Goal: Transaction & Acquisition: Purchase product/service

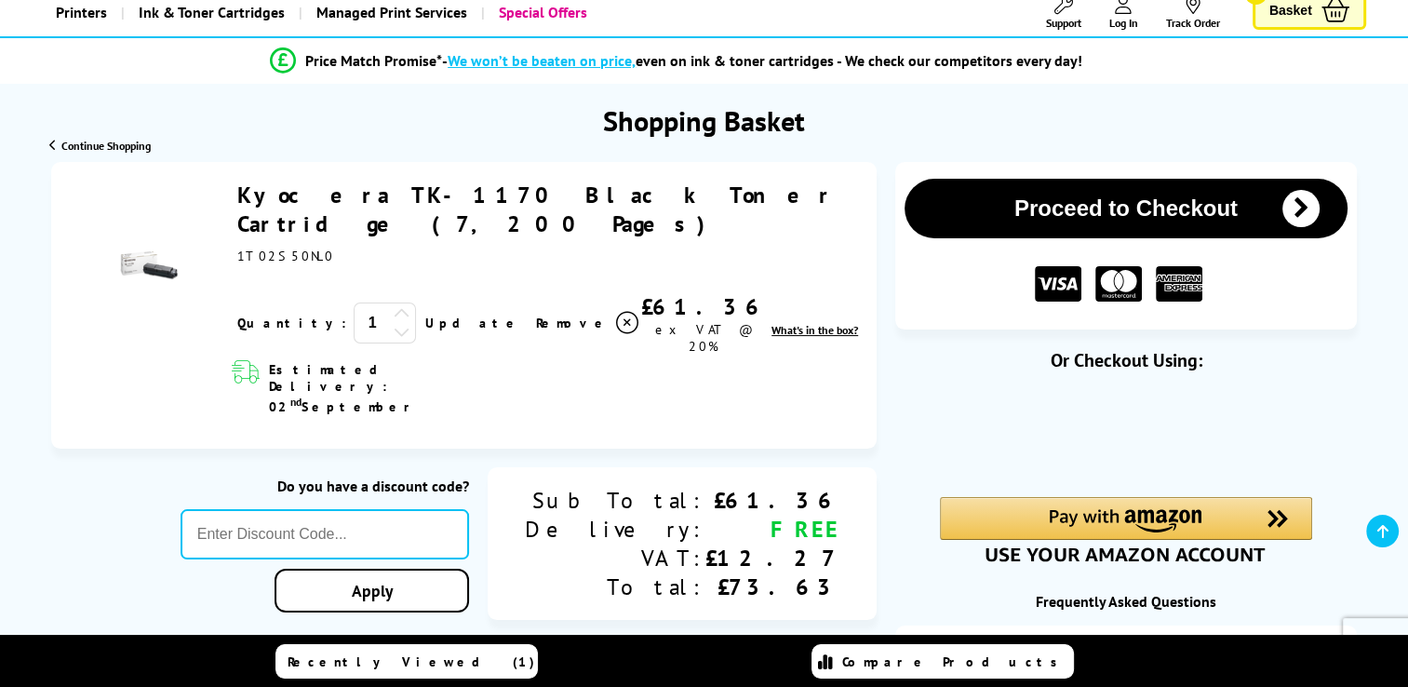
scroll to position [129, 0]
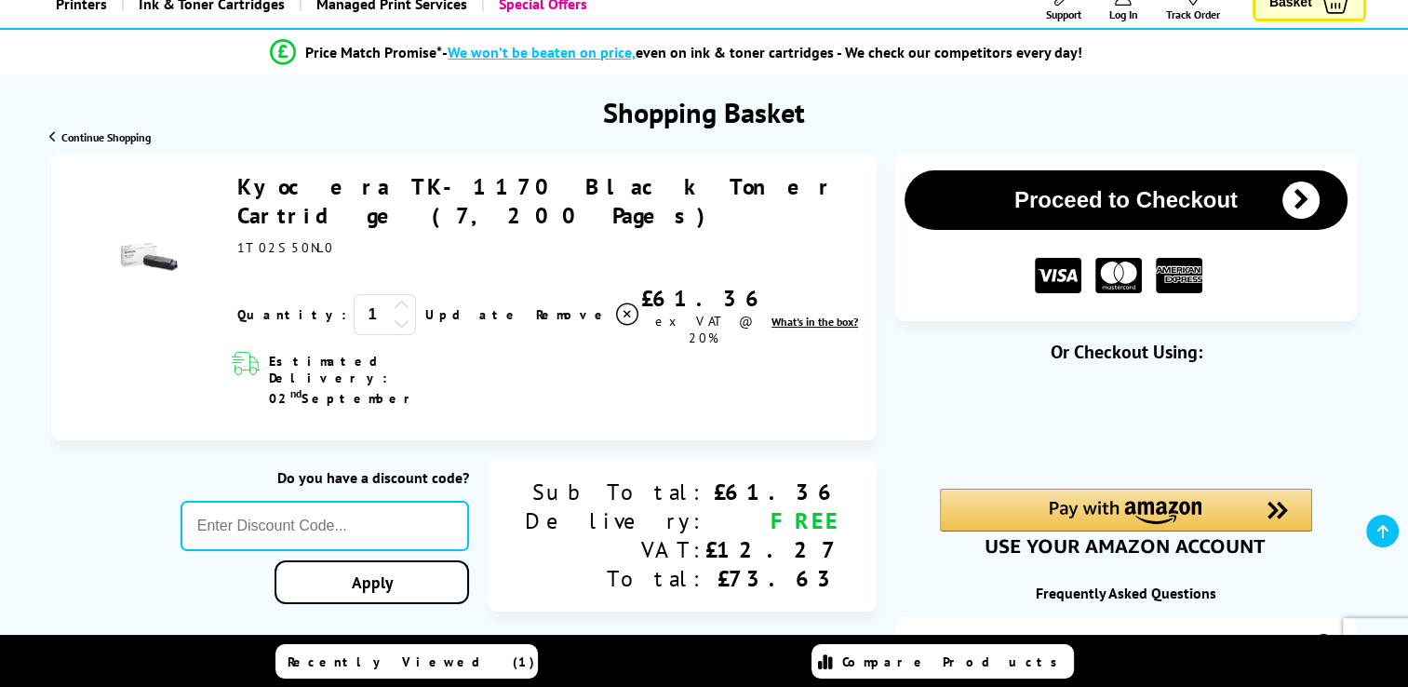
click at [394, 297] on icon at bounding box center [402, 305] width 17 height 17
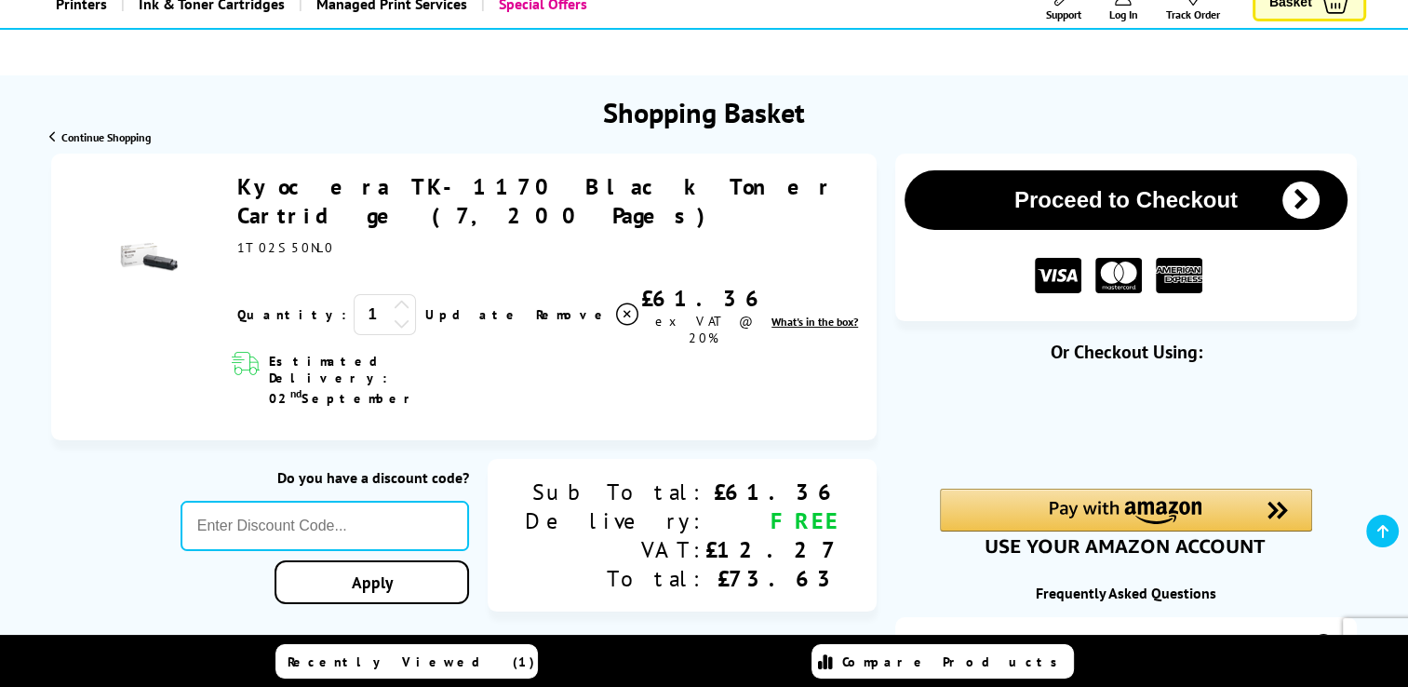
click at [394, 297] on icon at bounding box center [402, 305] width 17 height 17
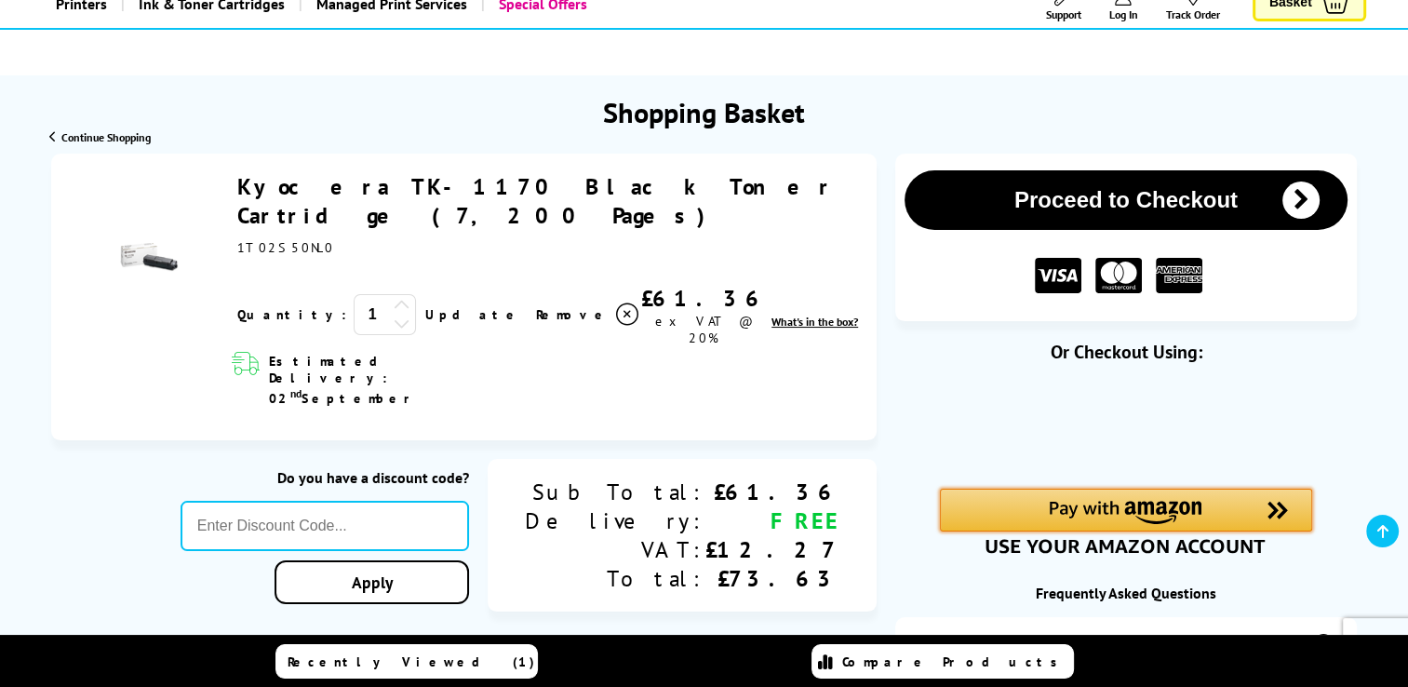
click at [1094, 493] on div "Amazon Pay - Use your Amazon account" at bounding box center [1126, 509] width 372 height 43
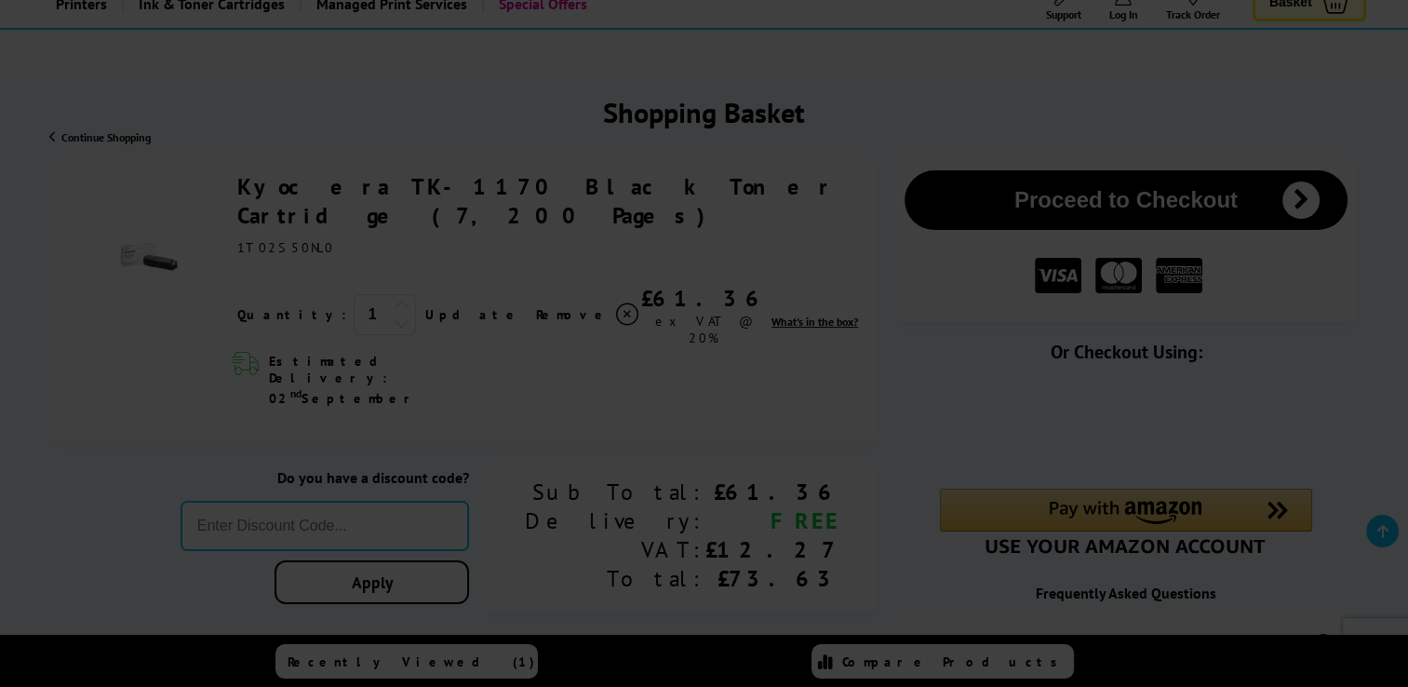
click at [1092, 272] on div at bounding box center [704, 343] width 1408 height 687
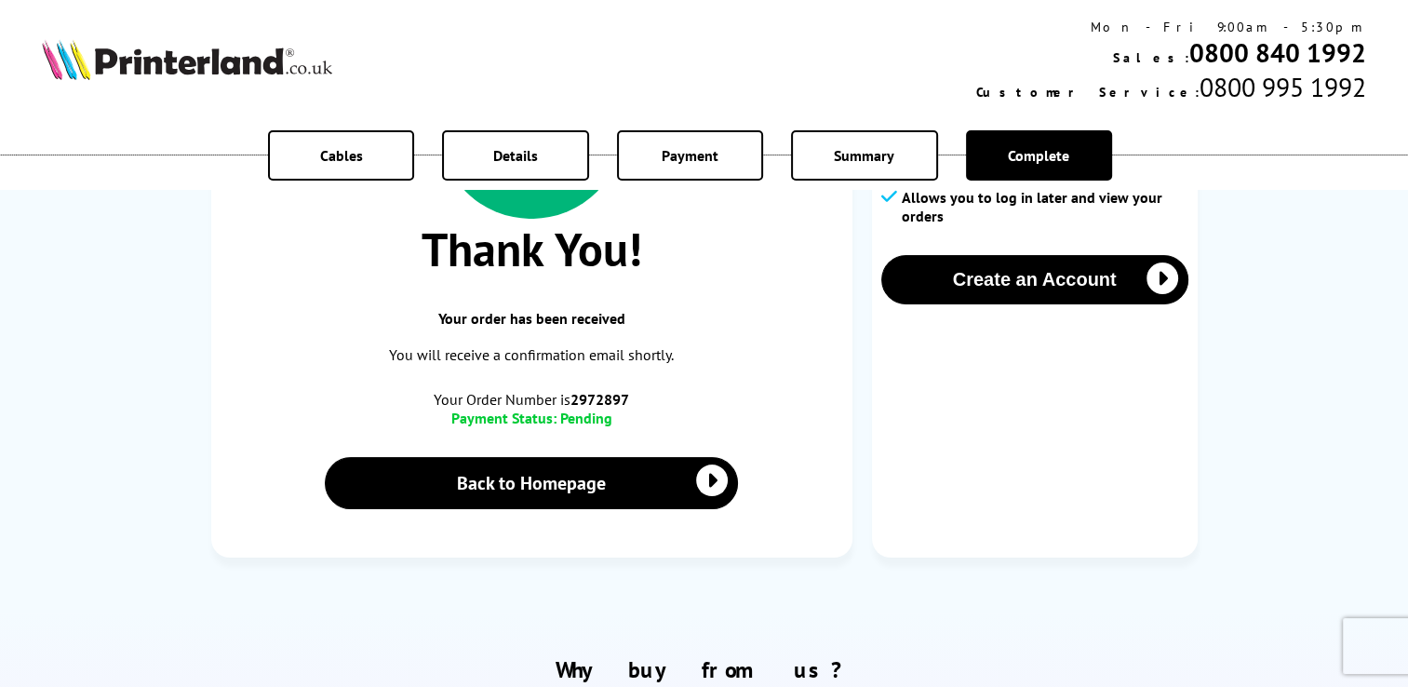
scroll to position [264, 0]
click at [700, 300] on div "Thank You! Your order has been received You will receive a confirmation email s…" at bounding box center [531, 285] width 641 height 543
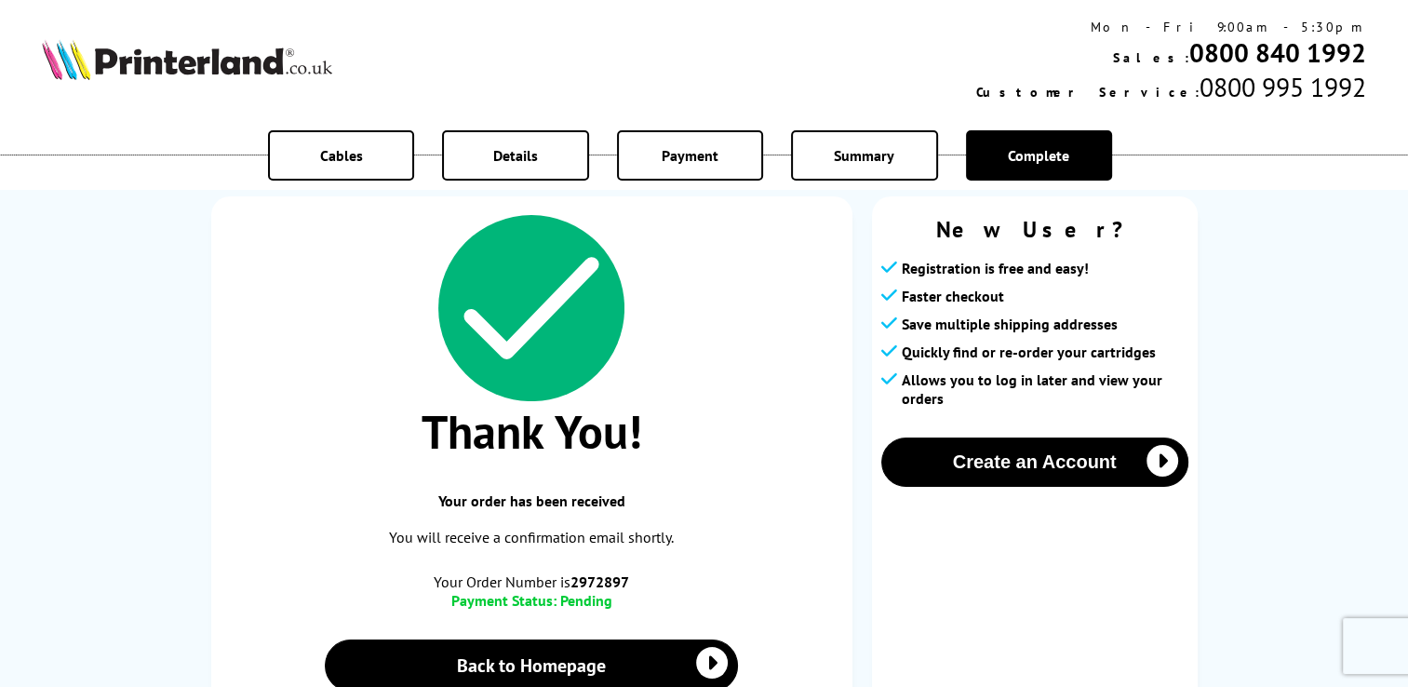
scroll to position [85, 0]
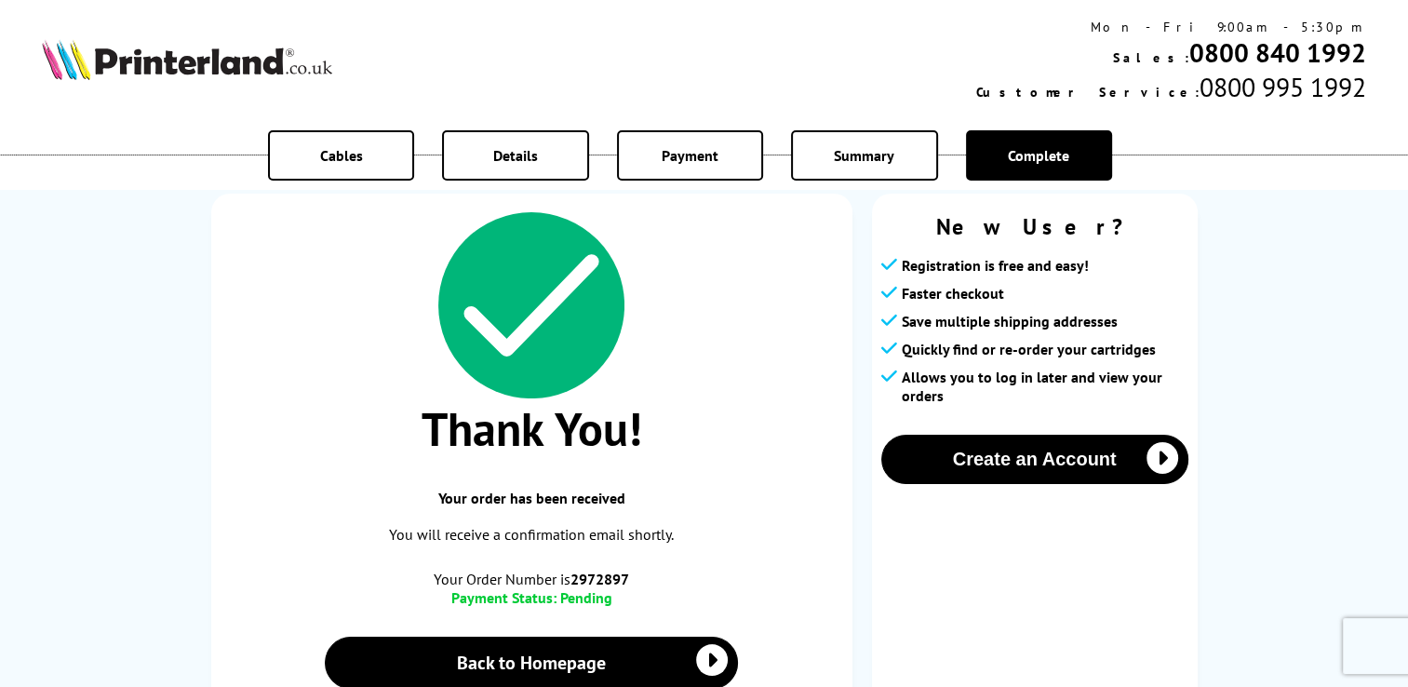
click at [284, 54] on img at bounding box center [187, 59] width 290 height 41
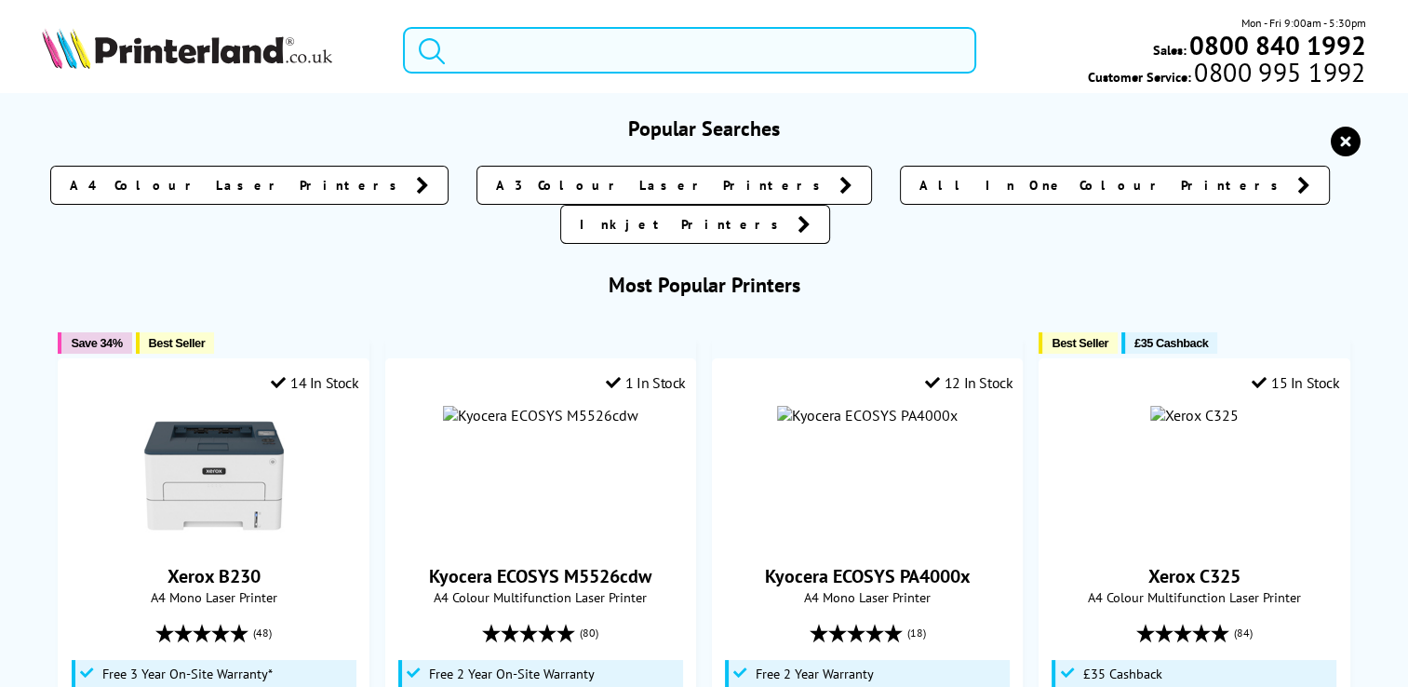
click at [573, 63] on input "search" at bounding box center [689, 50] width 573 height 47
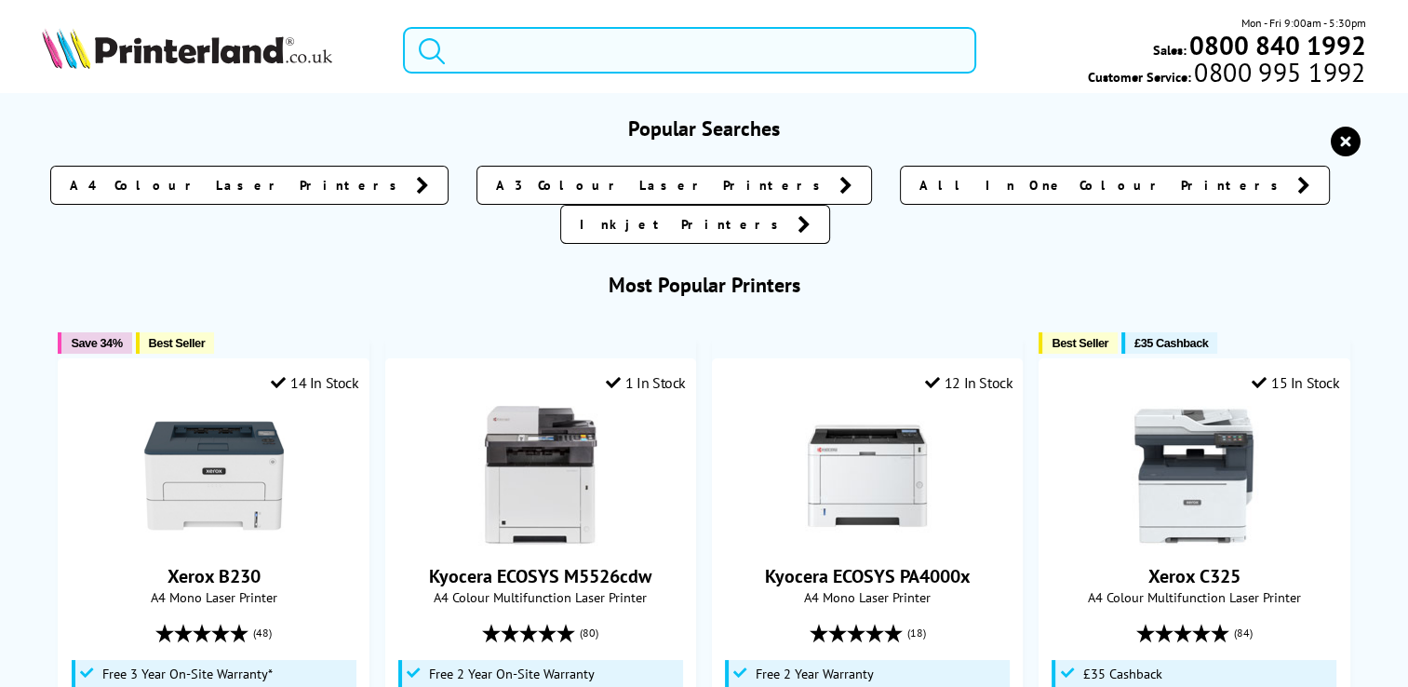
paste input "Kyocera TK-1170"
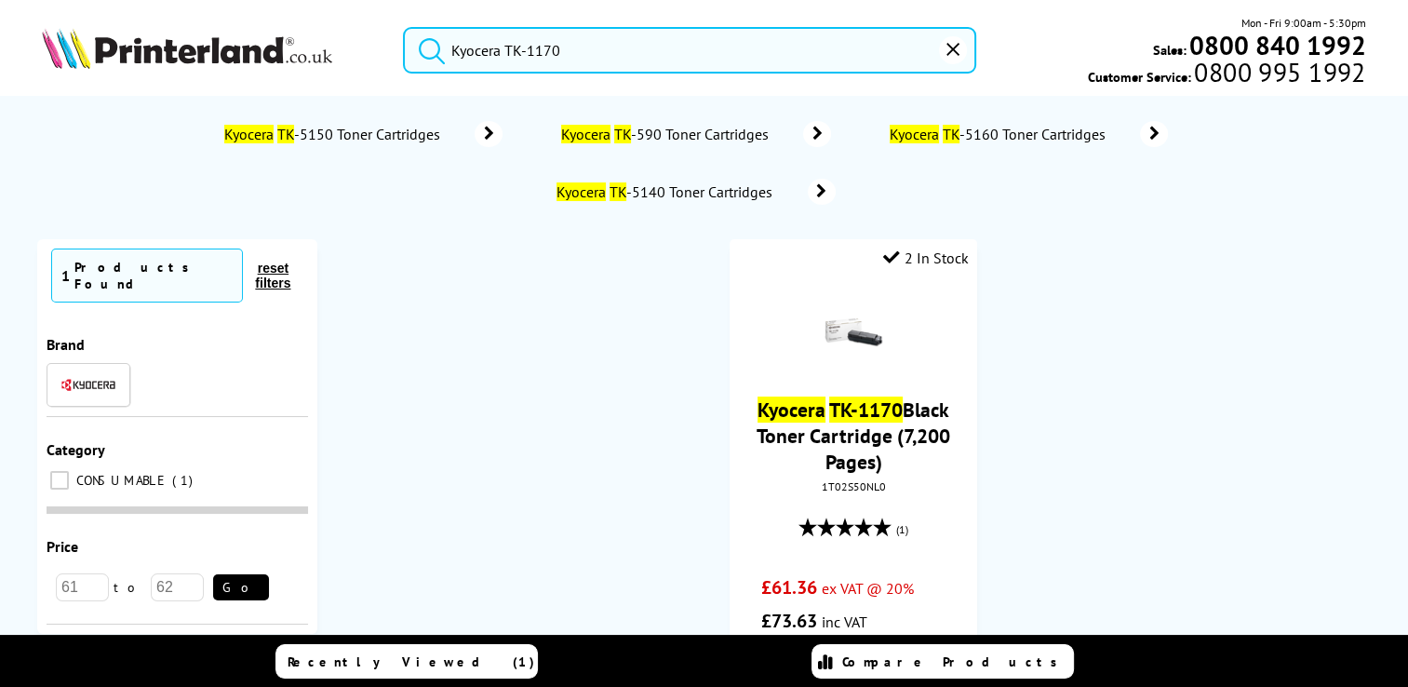
type input "Kyocera TK-1170"
click at [404, 27] on button "submit" at bounding box center [427, 47] width 47 height 41
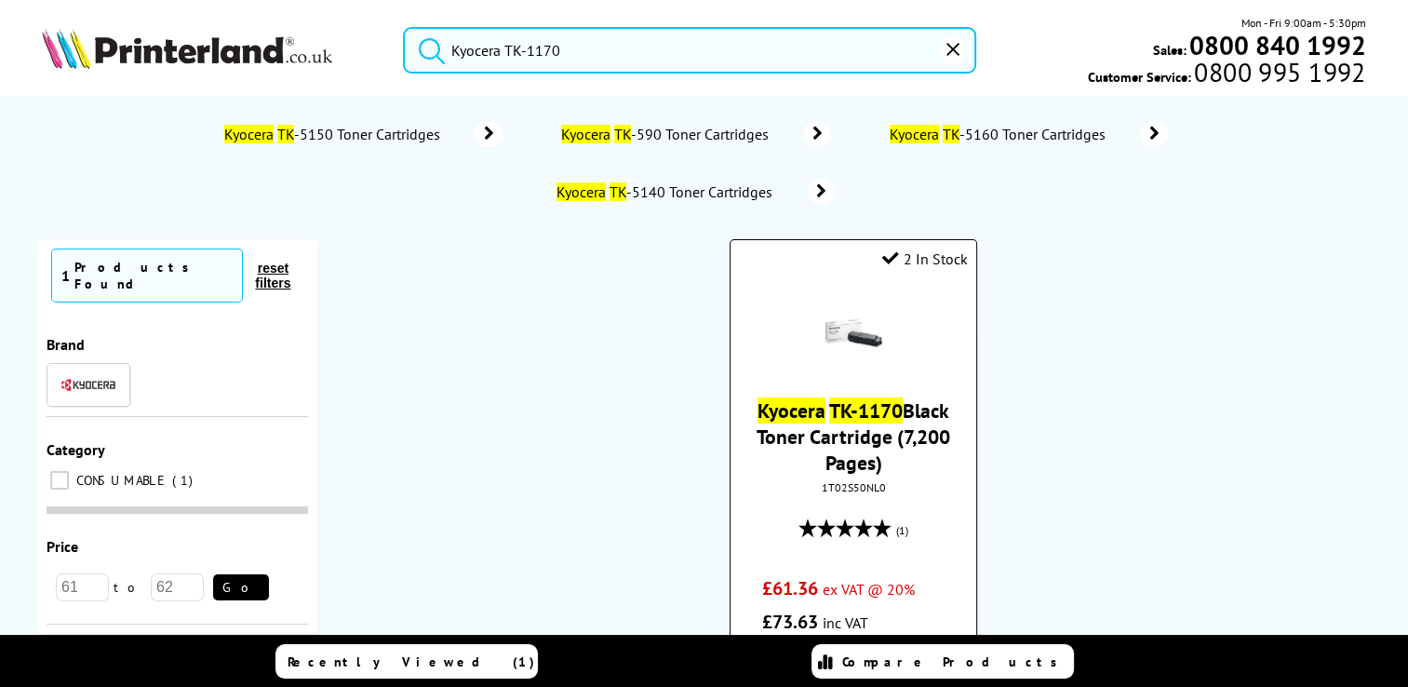
click at [848, 445] on link "Kyocera TK-1170 Black Toner Cartridge (7,200 Pages)" at bounding box center [853, 436] width 194 height 78
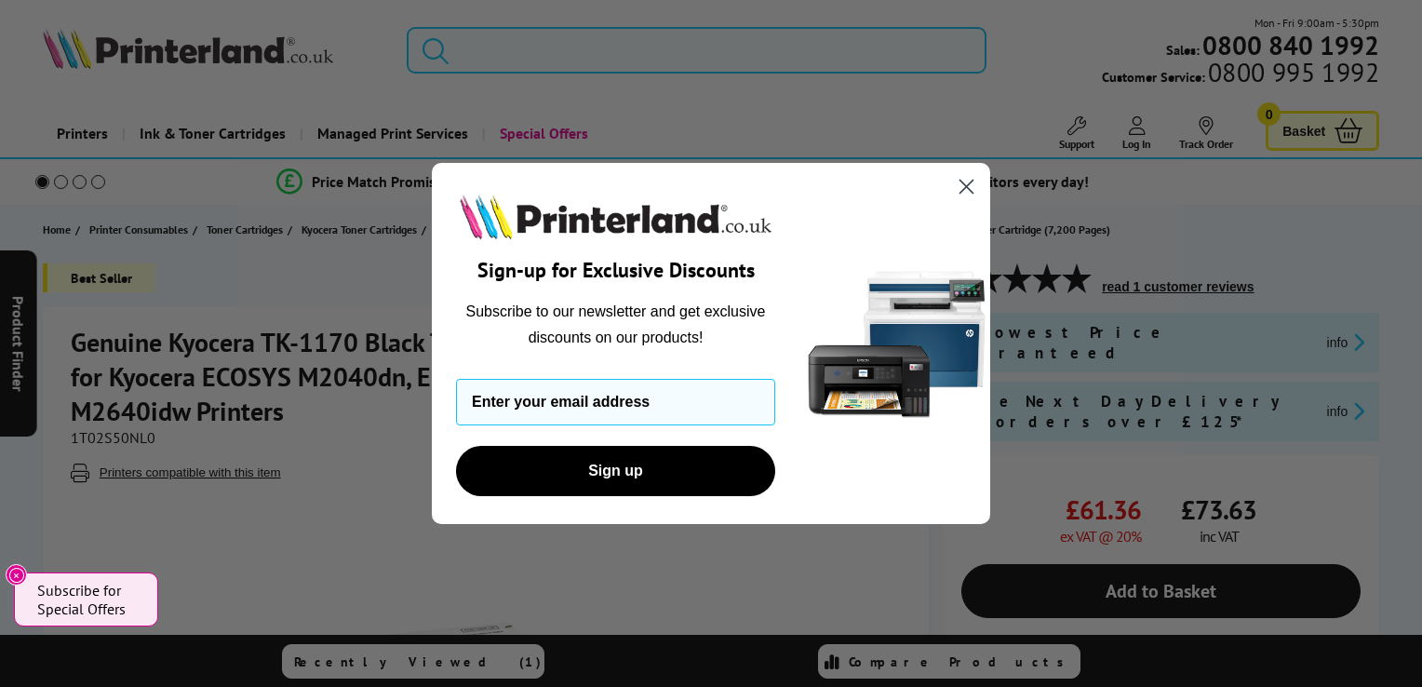
click at [964, 184] on icon "Close dialog" at bounding box center [966, 186] width 13 height 13
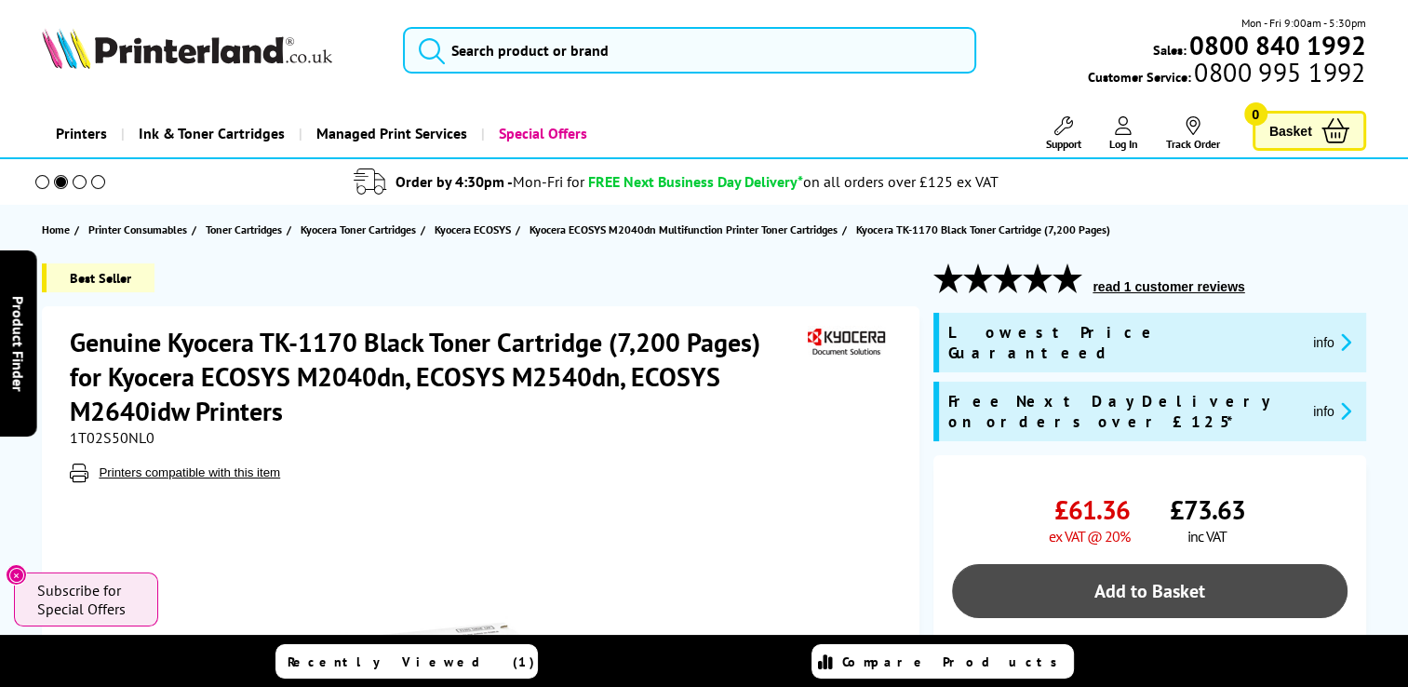
click at [1088, 568] on link "Add to Basket" at bounding box center [1149, 591] width 394 height 54
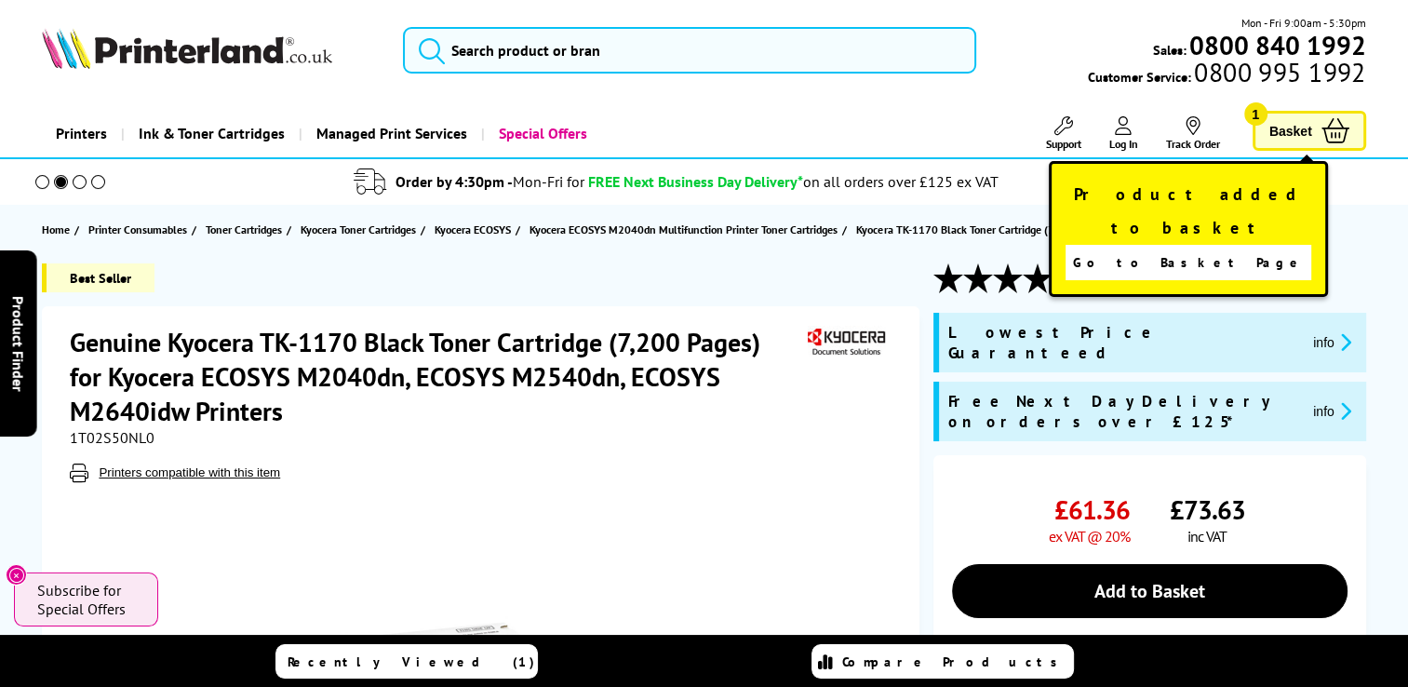
click at [1228, 249] on span "Go to Basket Page" at bounding box center [1189, 262] width 232 height 26
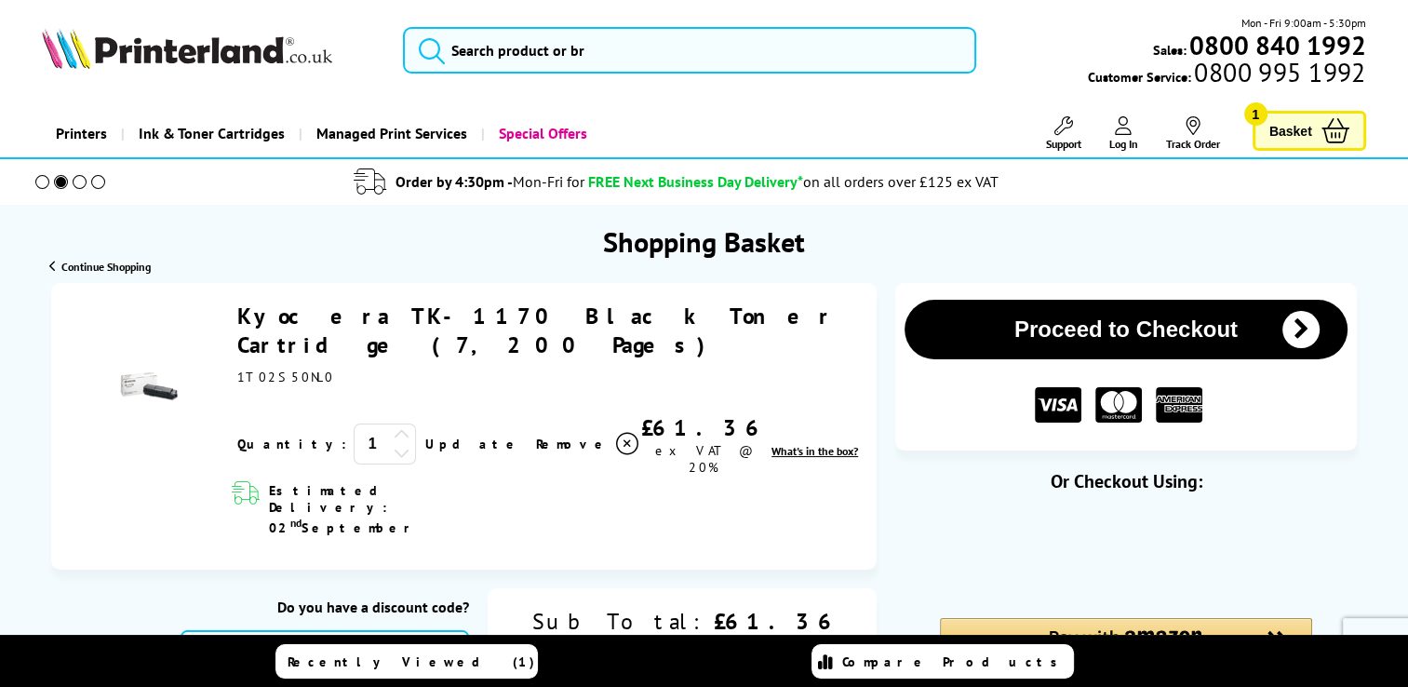
click at [394, 426] on icon at bounding box center [402, 434] width 17 height 17
click at [425, 435] on link "Update" at bounding box center [473, 443] width 96 height 17
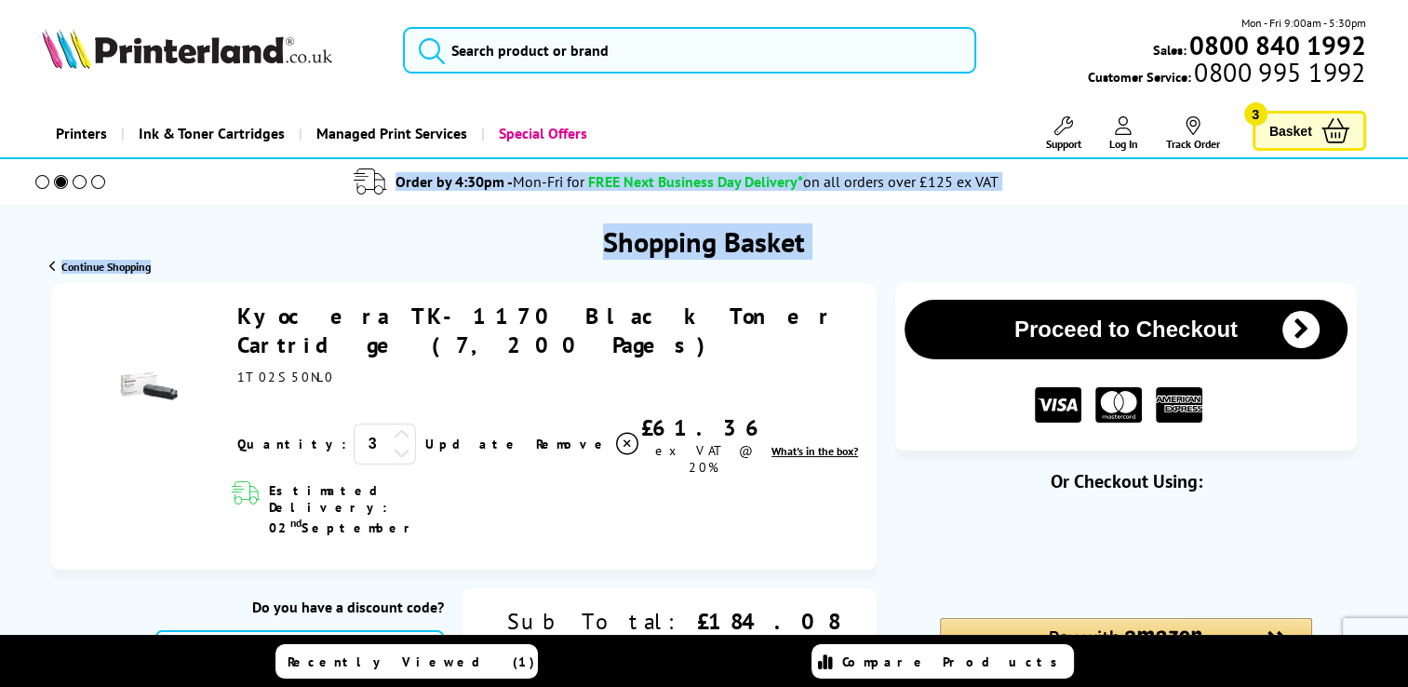
drag, startPoint x: 1407, startPoint y: 194, endPoint x: 1421, endPoint y: 270, distance: 77.6
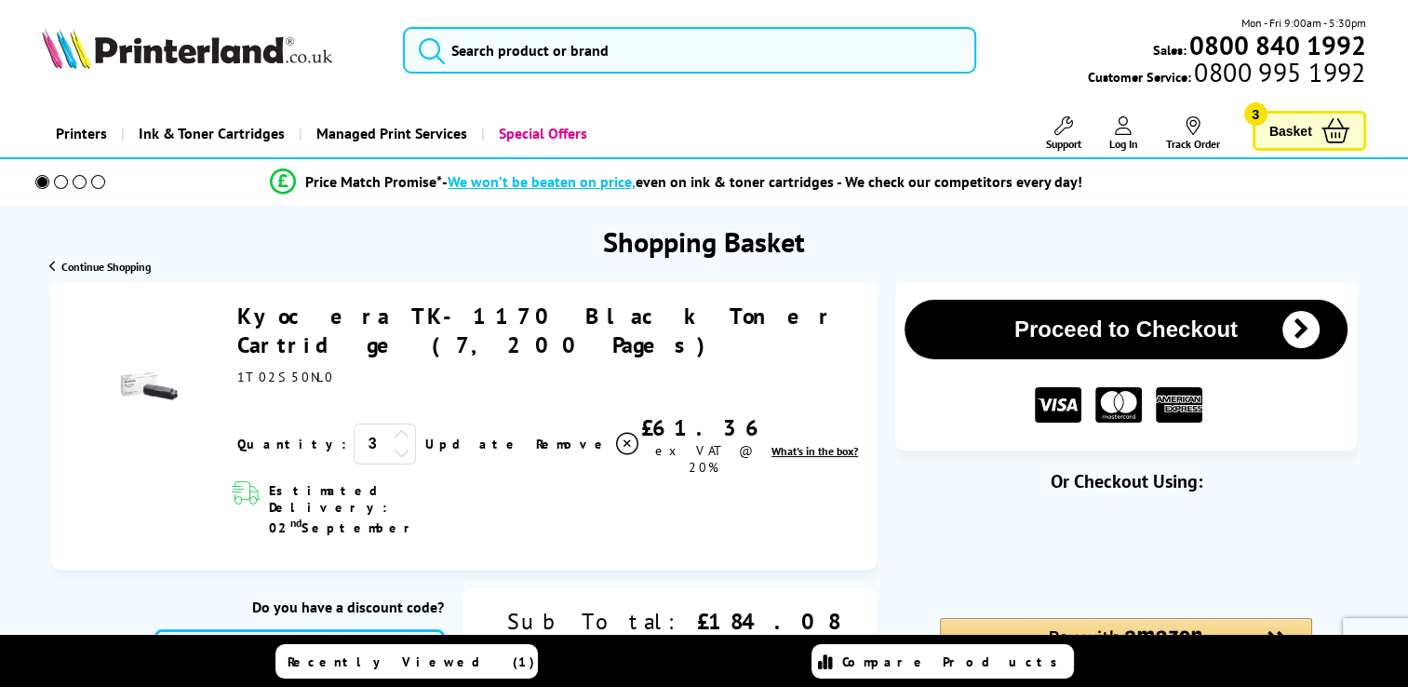
click at [444, 630] on input "text" at bounding box center [299, 655] width 288 height 50
paste input "MVC10"
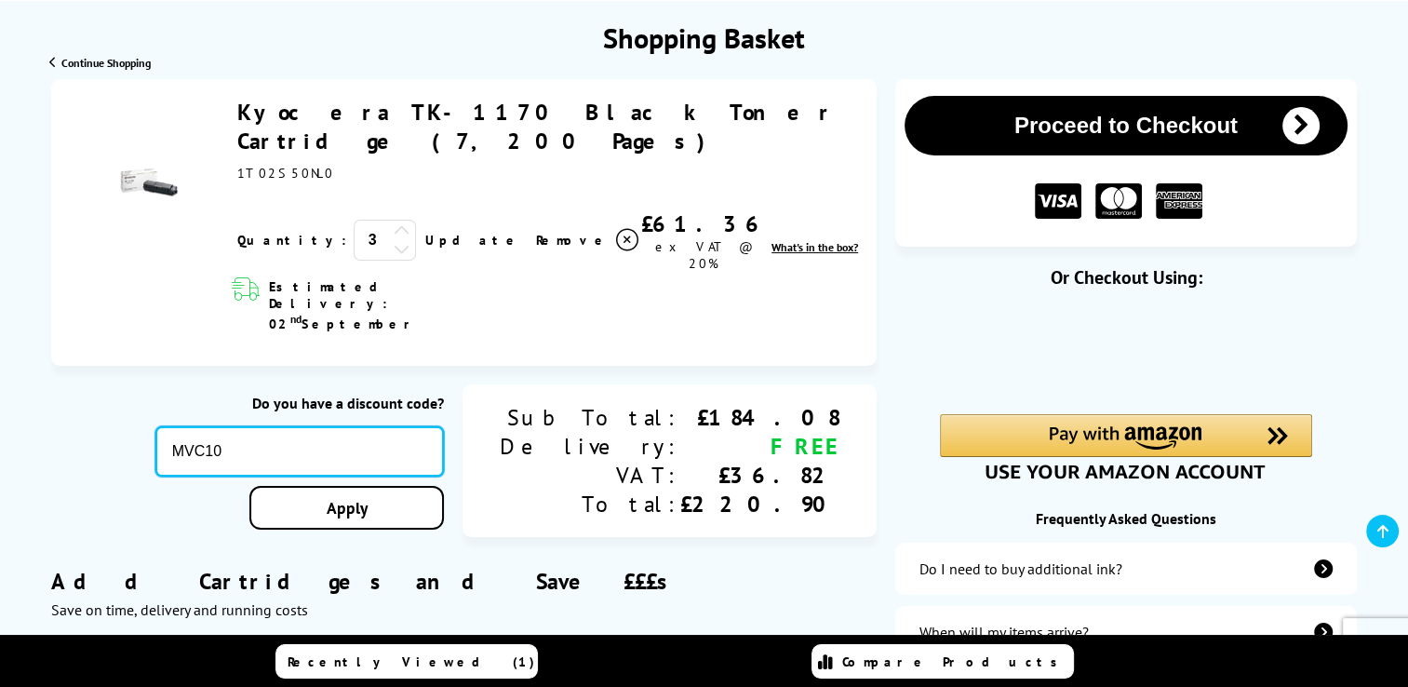
scroll to position [205, 0]
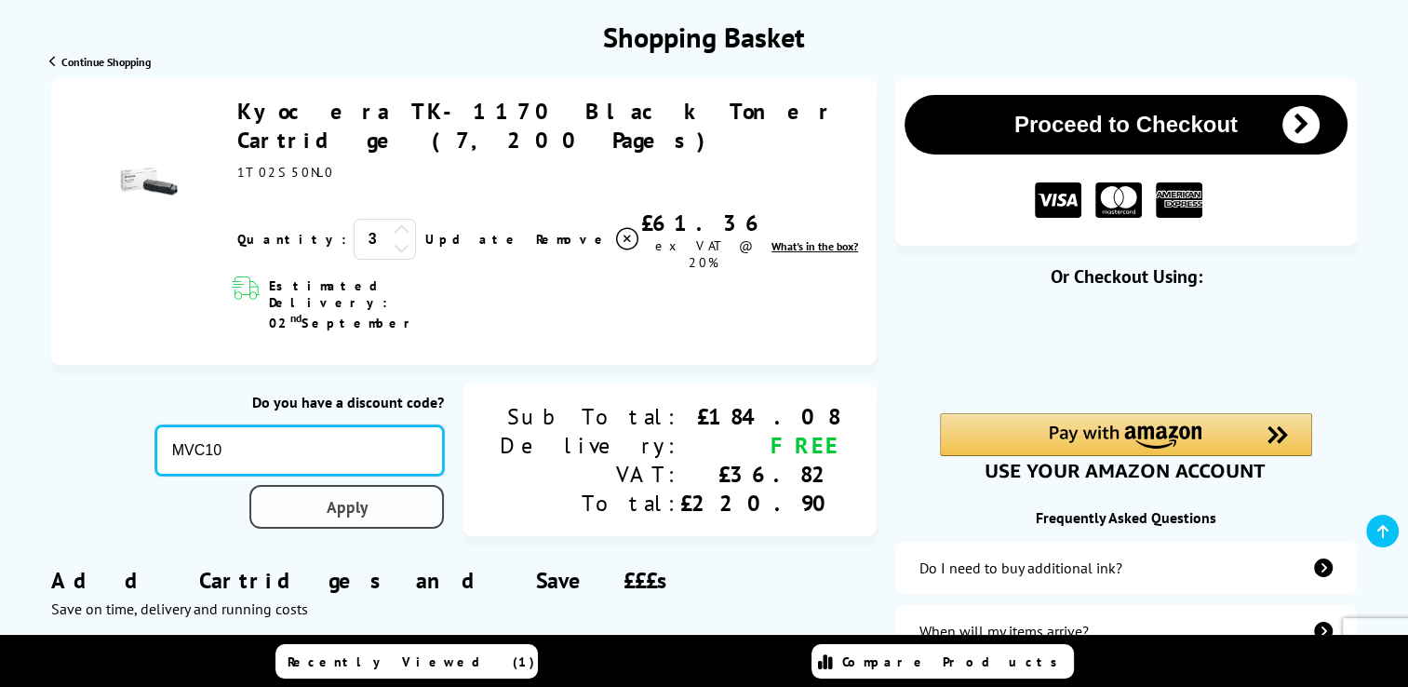
type input "MVC10"
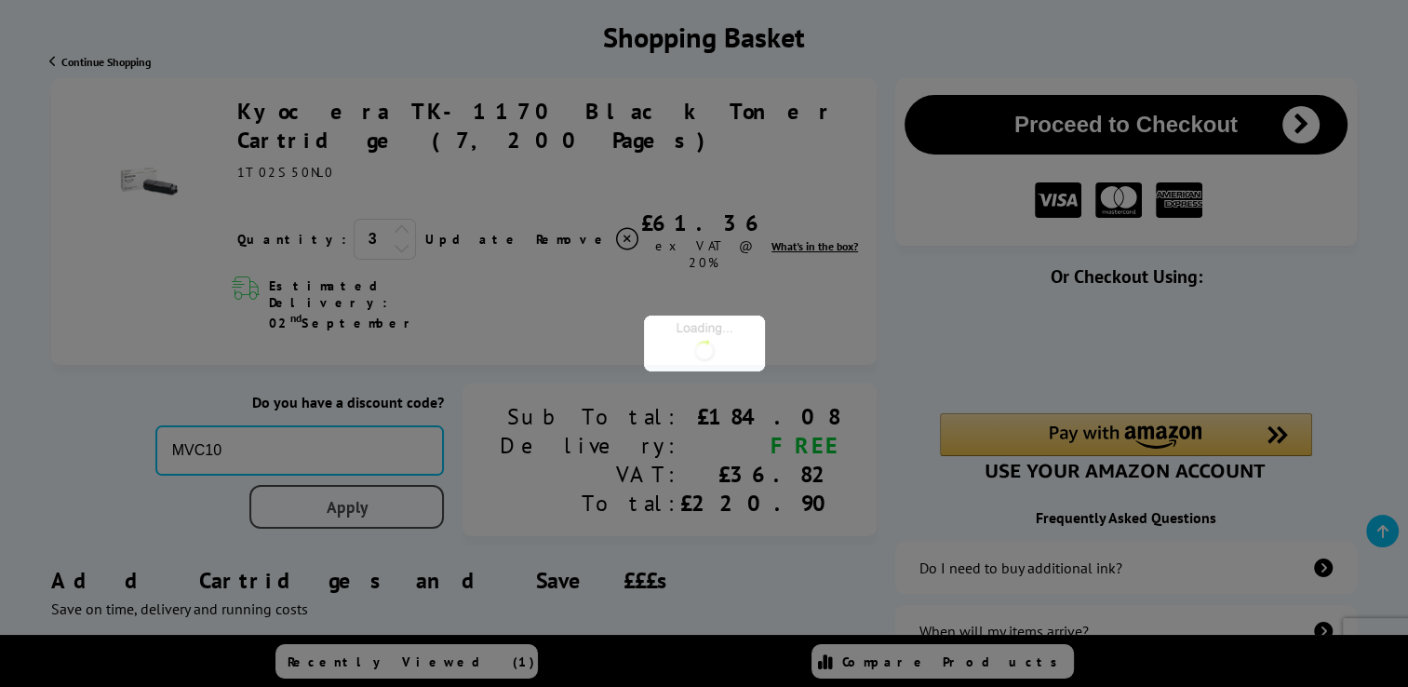
click at [500, 441] on div "Proceed to Checkout Shopping Basket ex VAT @ 20% 3 Update ex VAT @ 20%" at bounding box center [704, 579] width 1408 height 1002
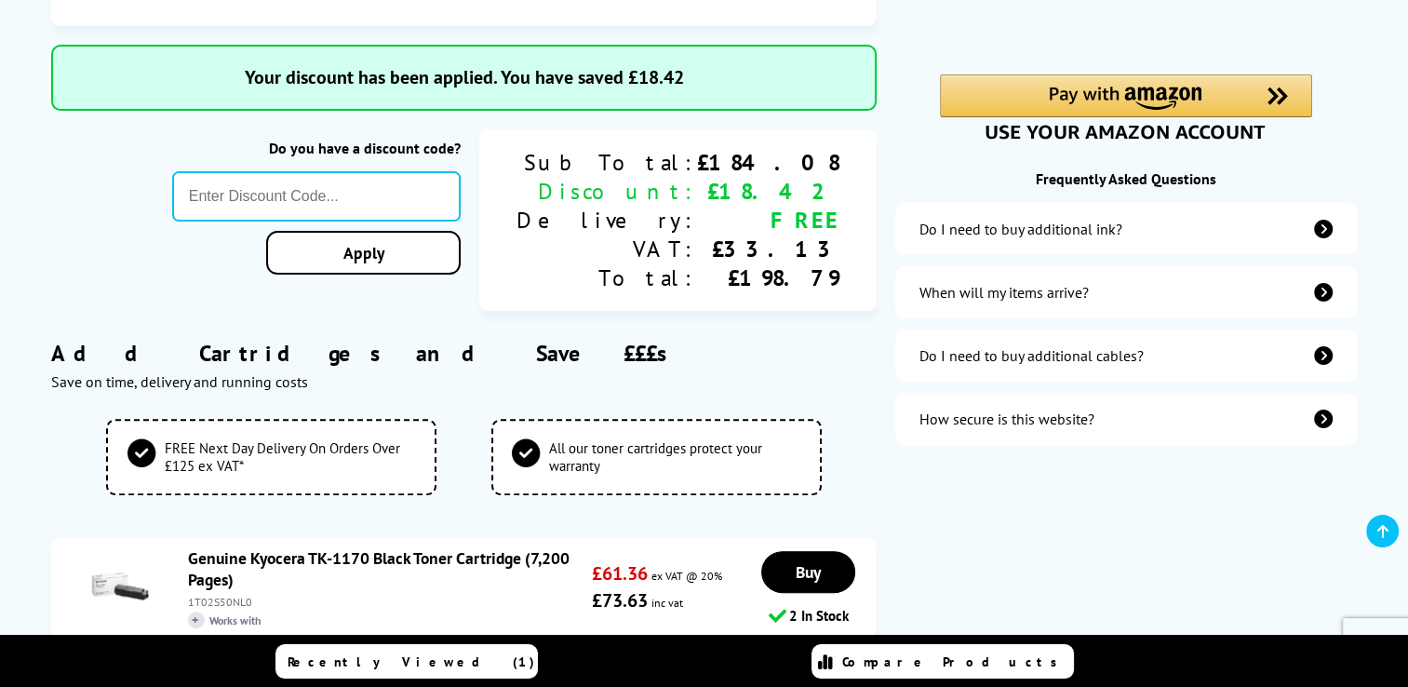
scroll to position [473, 0]
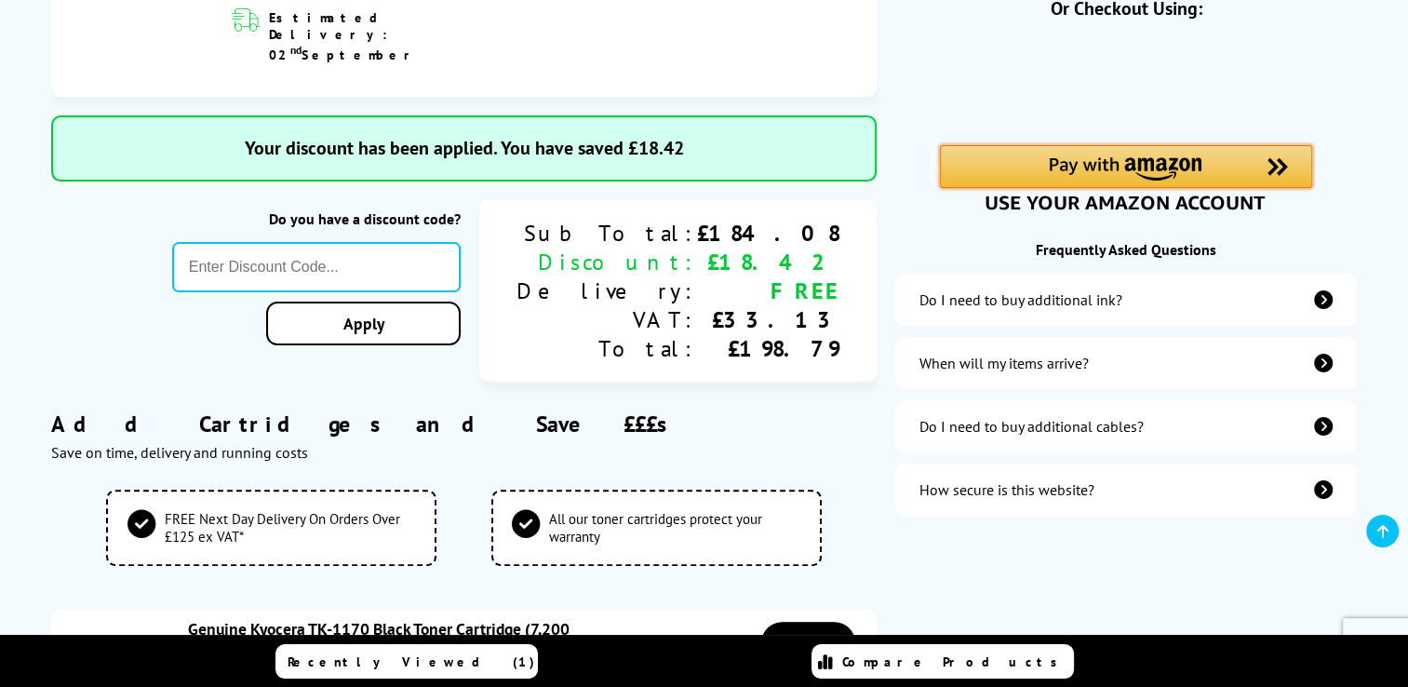
click at [1113, 179] on img "Amazon Pay - Use your Amazon account" at bounding box center [1125, 168] width 153 height 23
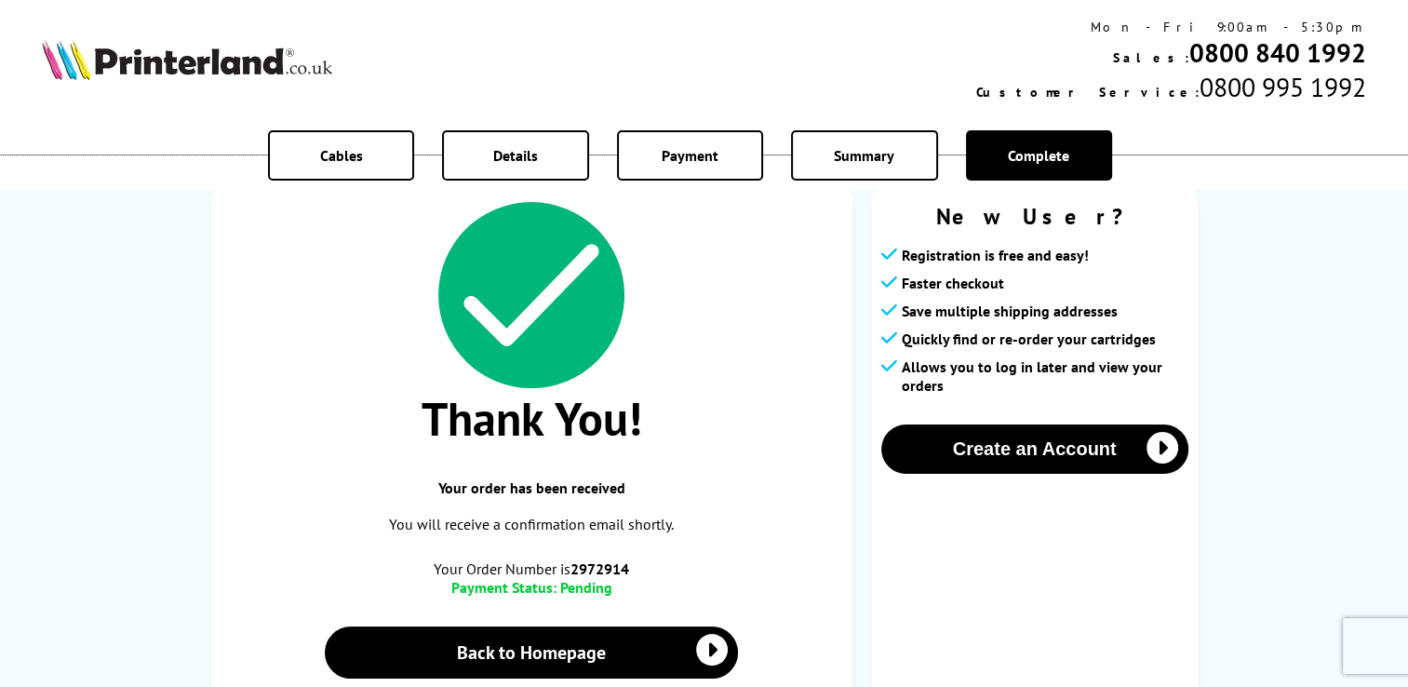
scroll to position [100, 0]
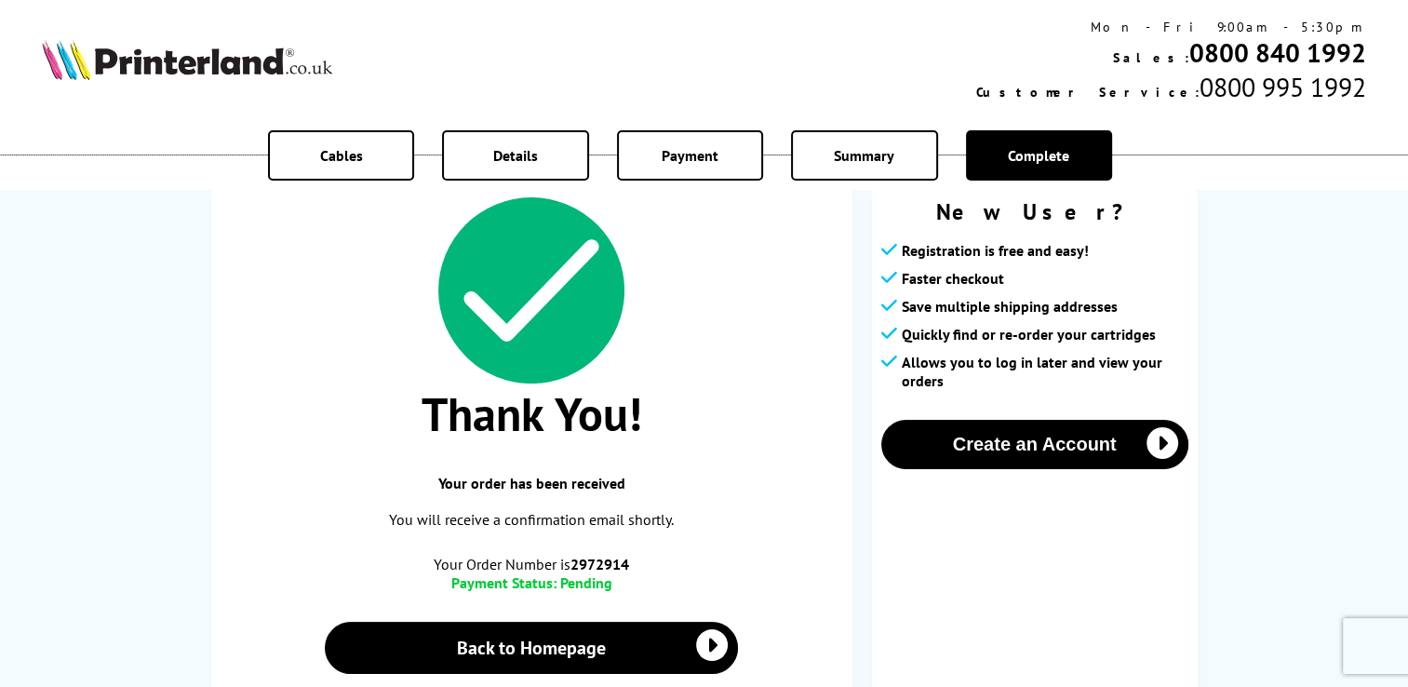
click at [745, 505] on div "Thank You! Your order has been received You will receive a confirmation email s…" at bounding box center [531, 450] width 641 height 543
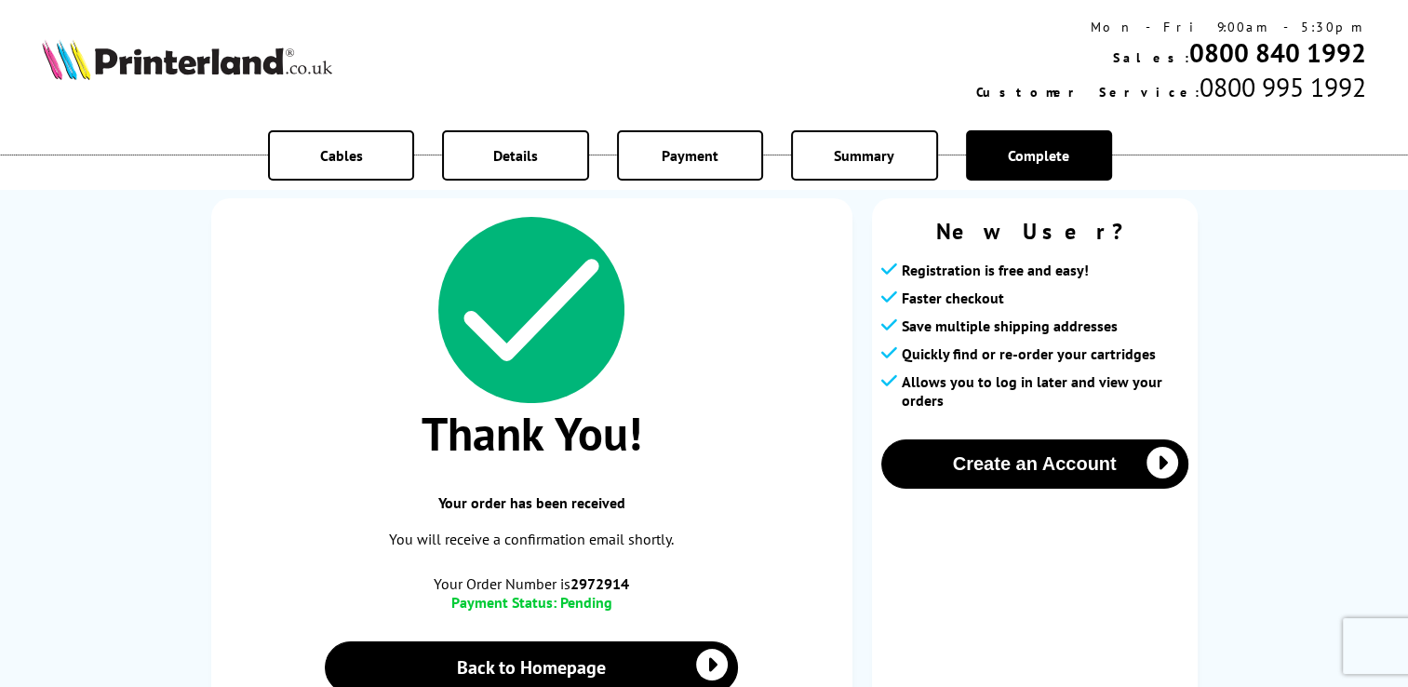
scroll to position [0, 0]
